Goal: Task Accomplishment & Management: Use online tool/utility

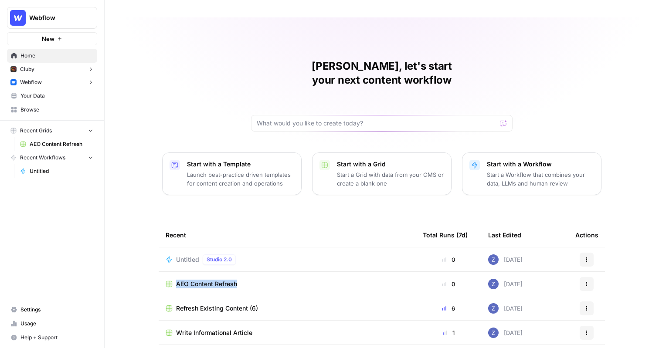
click at [60, 37] on icon "button" at bounding box center [59, 38] width 5 height 5
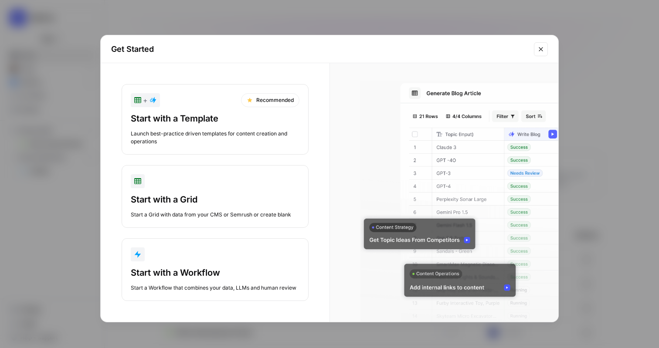
click at [198, 112] on div "Start with a Template" at bounding box center [215, 118] width 169 height 12
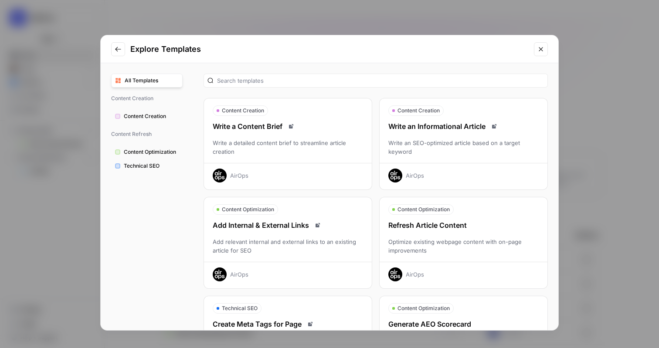
click at [380, 15] on div "Explore Templates All Templates Content Creation Content Creation Content Refre…" at bounding box center [329, 174] width 659 height 348
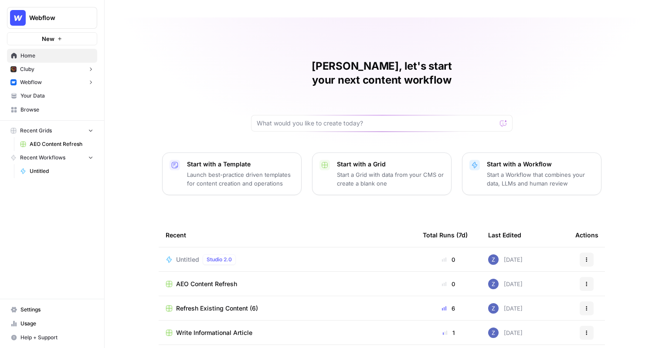
click at [65, 36] on button "New" at bounding box center [52, 38] width 90 height 13
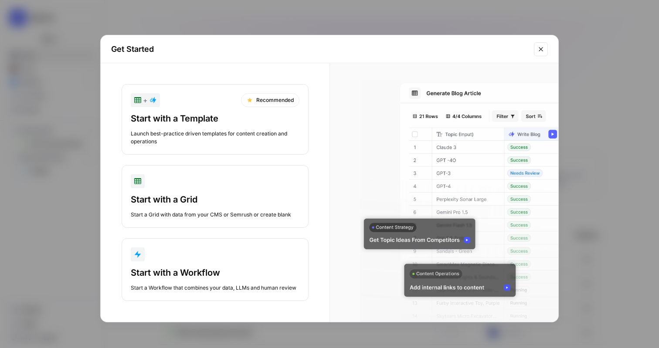
click at [213, 117] on div "Start with a Template" at bounding box center [215, 118] width 169 height 12
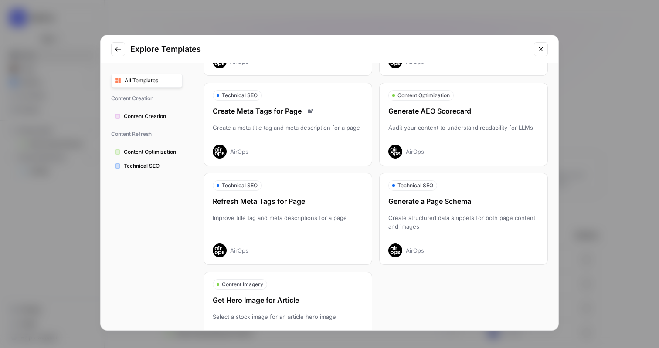
scroll to position [248, 0]
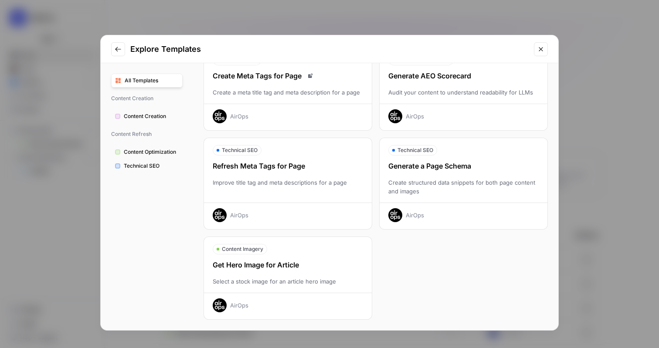
click at [408, 25] on div "Explore Templates All Templates Content Creation Content Creation Content Refre…" at bounding box center [329, 174] width 659 height 348
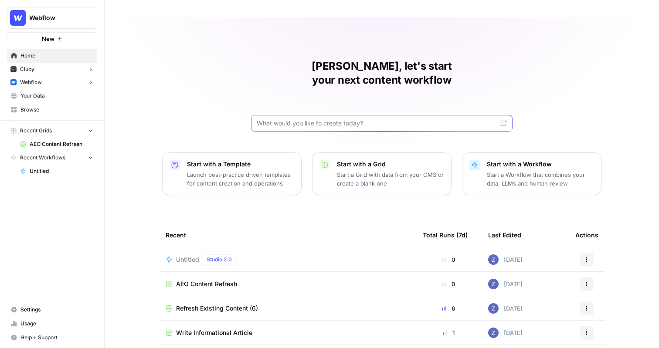
click at [305, 119] on input "text" at bounding box center [377, 123] width 240 height 9
click at [62, 40] on button "New" at bounding box center [52, 38] width 90 height 13
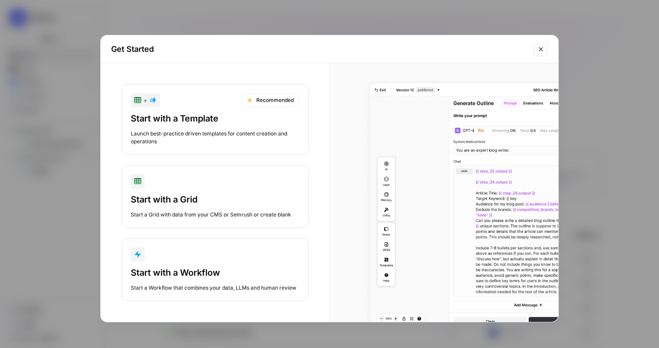
click at [192, 267] on div "Start with a Workflow" at bounding box center [215, 273] width 169 height 12
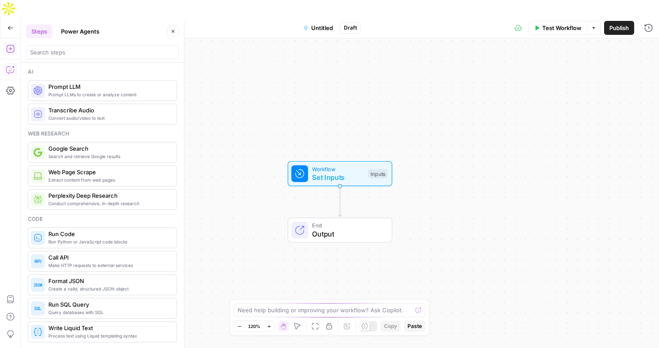
click at [11, 69] on icon "button" at bounding box center [11, 69] width 0 height 0
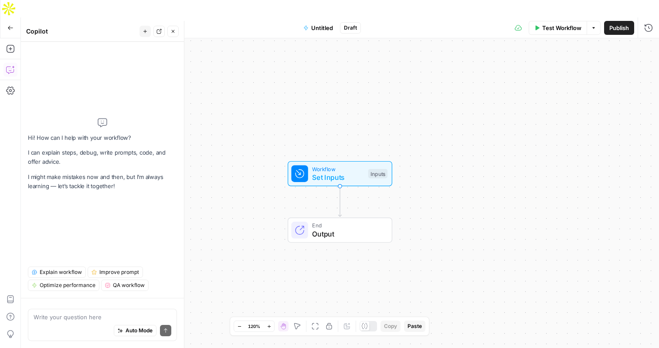
click at [51, 319] on textarea at bounding box center [103, 317] width 138 height 9
click at [8, 44] on icon "button" at bounding box center [10, 48] width 9 height 9
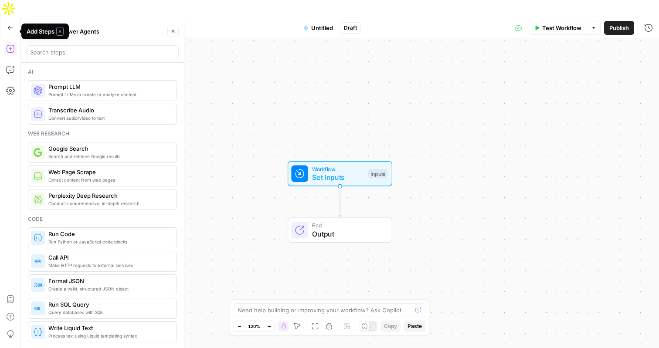
click at [10, 44] on icon "button" at bounding box center [10, 48] width 9 height 9
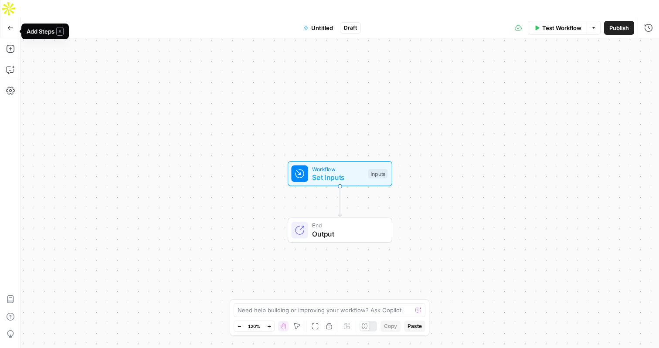
click at [10, 20] on button "Go Back" at bounding box center [11, 28] width 16 height 16
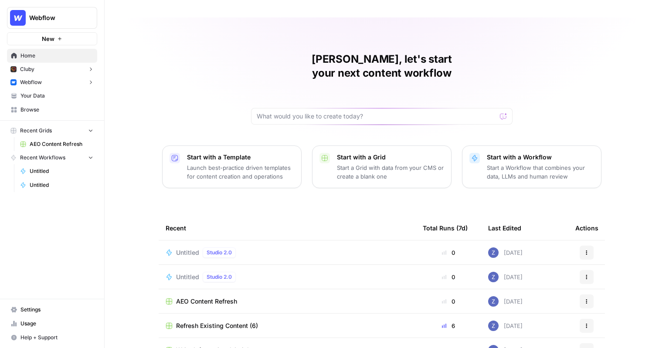
scroll to position [9, 0]
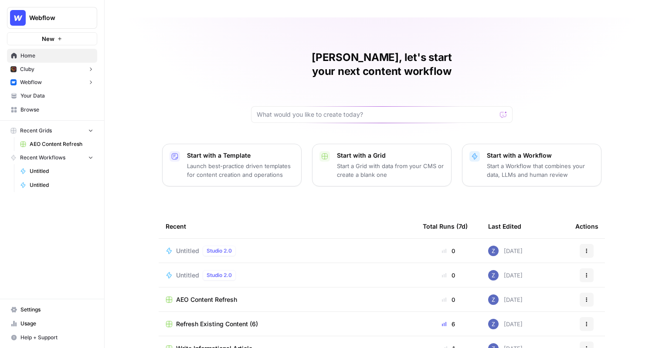
click at [198, 295] on span "AEO Content Refresh" at bounding box center [206, 299] width 61 height 9
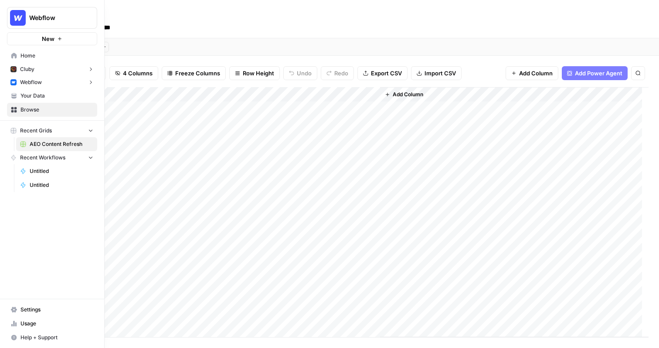
click at [27, 108] on span "Browse" at bounding box center [56, 110] width 73 height 8
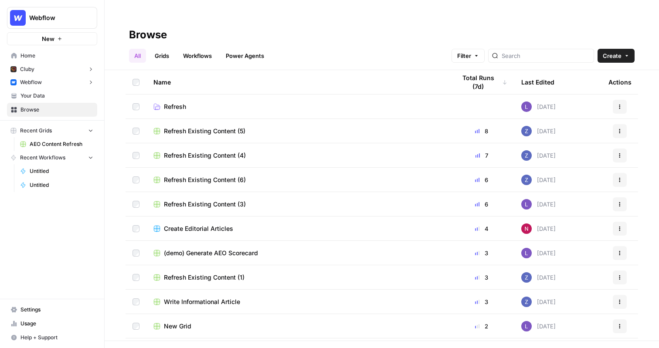
click at [204, 200] on span "Refresh Existing Content (3)" at bounding box center [205, 204] width 82 height 9
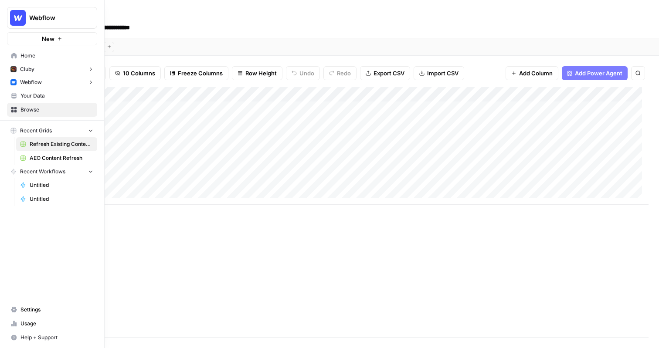
click at [37, 34] on button "New" at bounding box center [52, 38] width 90 height 13
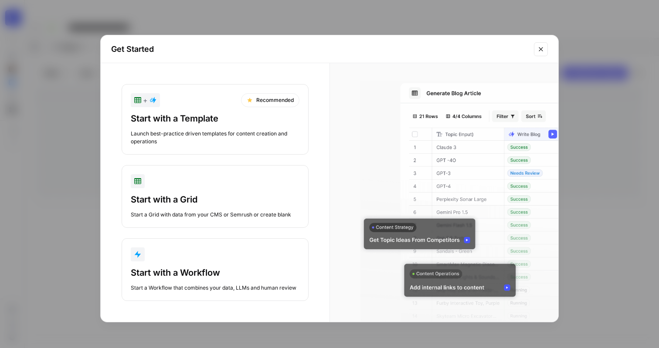
click at [244, 133] on div "Launch best-practice driven templates for content creation and operations" at bounding box center [215, 138] width 169 height 16
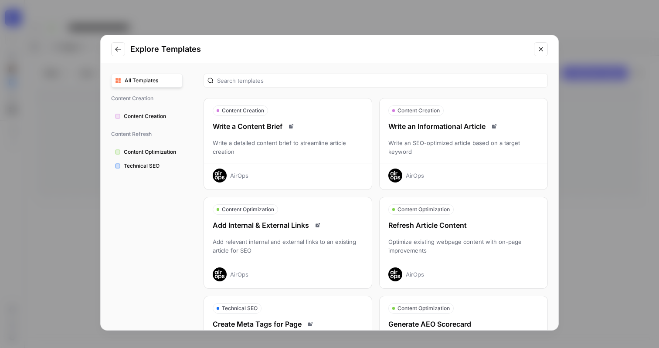
click at [457, 232] on div "Refresh Article Content Optimize existing webpage content with on-page improvem…" at bounding box center [463, 250] width 168 height 61
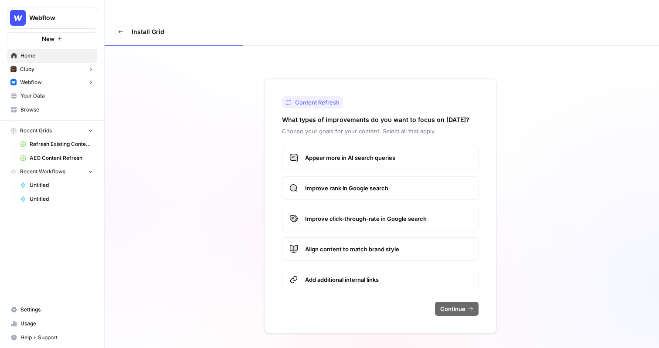
click at [57, 39] on button "New" at bounding box center [52, 38] width 90 height 13
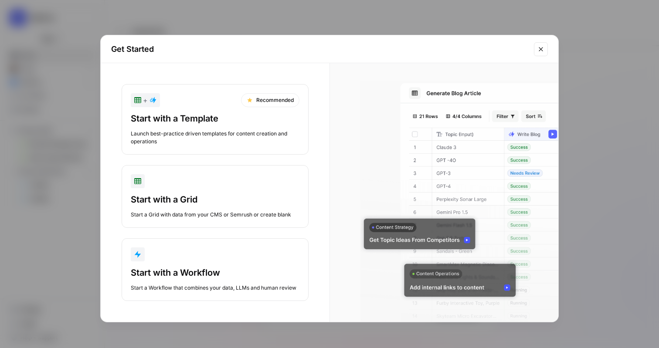
click at [258, 130] on div "Launch best-practice driven templates for content creation and operations" at bounding box center [215, 138] width 169 height 16
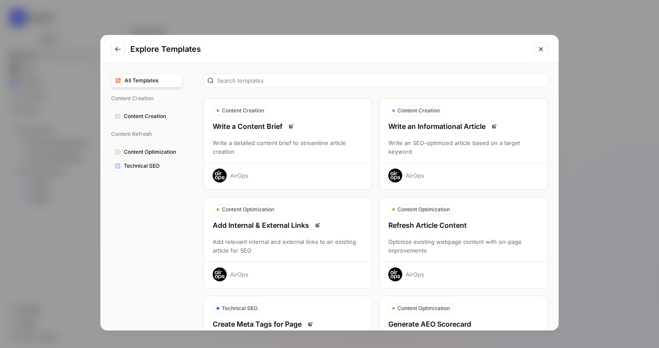
click at [470, 138] on div "Write an Informational Article Write an SEO-optimized article based on a target…" at bounding box center [463, 151] width 168 height 61
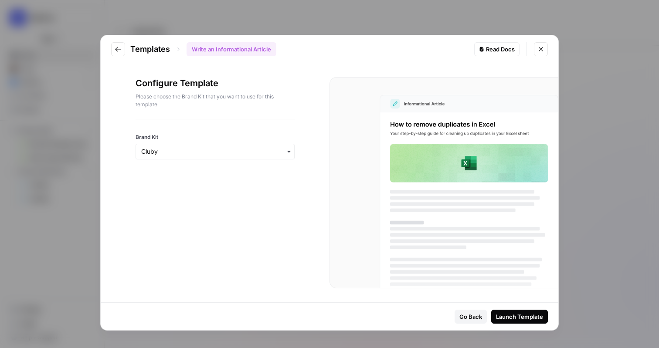
click at [241, 146] on div "button" at bounding box center [214, 152] width 159 height 16
click at [210, 193] on div "Webflow" at bounding box center [215, 191] width 158 height 17
click at [518, 316] on div "Launch Template" at bounding box center [519, 316] width 47 height 9
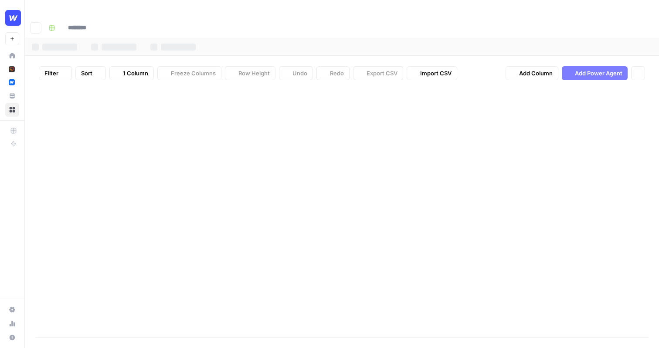
type input "**********"
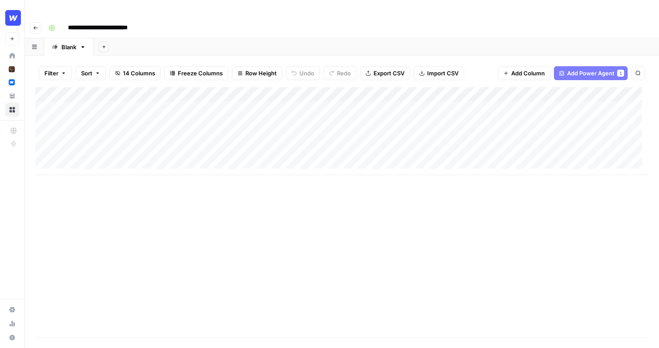
click at [244, 90] on div "Add Column" at bounding box center [341, 131] width 613 height 88
click at [291, 87] on div "Add Column" at bounding box center [341, 131] width 613 height 88
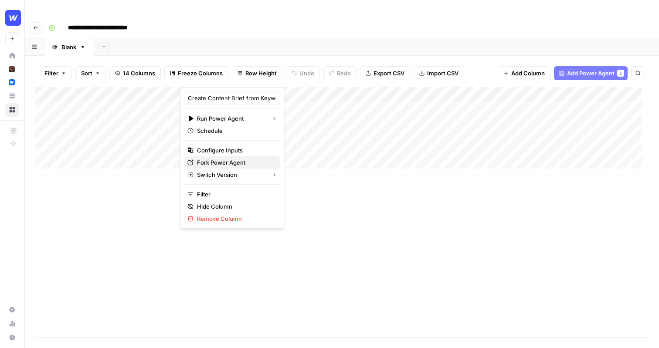
click at [228, 162] on span "Fork Power Agent" at bounding box center [235, 162] width 76 height 9
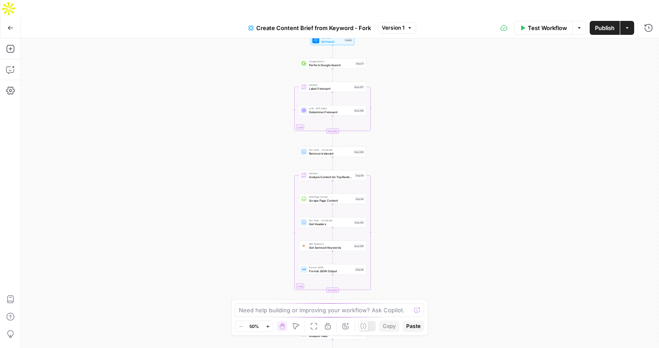
drag, startPoint x: 415, startPoint y: 74, endPoint x: 407, endPoint y: 178, distance: 104.0
click at [407, 179] on div "Workflow Set Inputs Inputs Google Search Perform Google Search Step 51 Loop Ite…" at bounding box center [340, 201] width 638 height 327
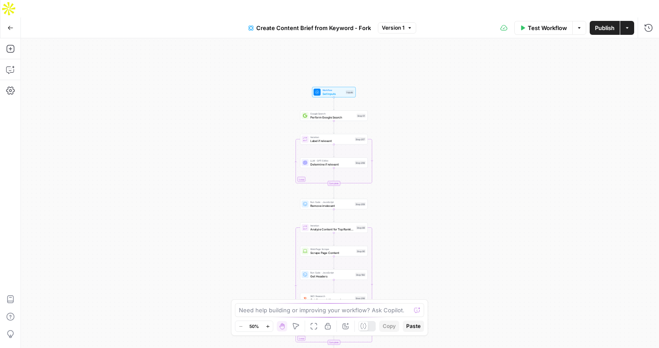
drag, startPoint x: 416, startPoint y: 98, endPoint x: 417, endPoint y: 155, distance: 56.7
click at [417, 155] on div "Workflow Set Inputs Inputs Google Search Perform Google Search Step 51 Loop Ite…" at bounding box center [340, 201] width 638 height 327
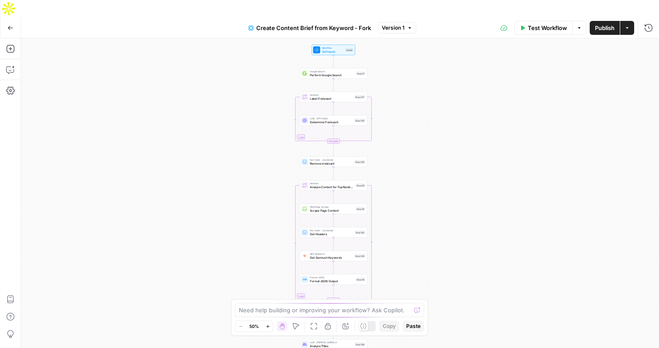
drag, startPoint x: 410, startPoint y: 128, endPoint x: 409, endPoint y: 72, distance: 55.3
click at [409, 72] on div "Workflow Set Inputs Inputs Google Search Perform Google Search Step 51 Loop Ite…" at bounding box center [340, 201] width 638 height 327
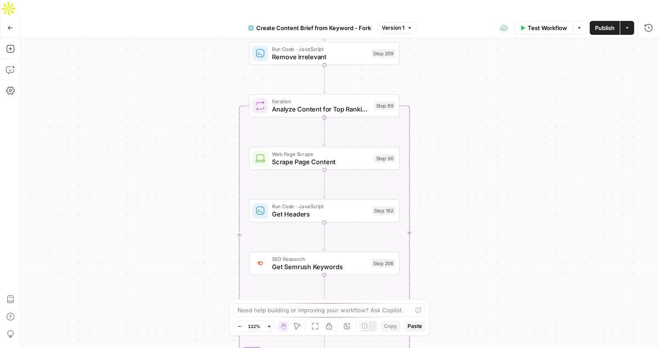
drag, startPoint x: 486, startPoint y: 130, endPoint x: 486, endPoint y: 67, distance: 63.2
click at [486, 67] on div "Workflow Set Inputs Inputs Google Search Perform Google Search Step 51 Loop Ite…" at bounding box center [340, 201] width 638 height 327
